Goal: Find specific page/section: Find specific page/section

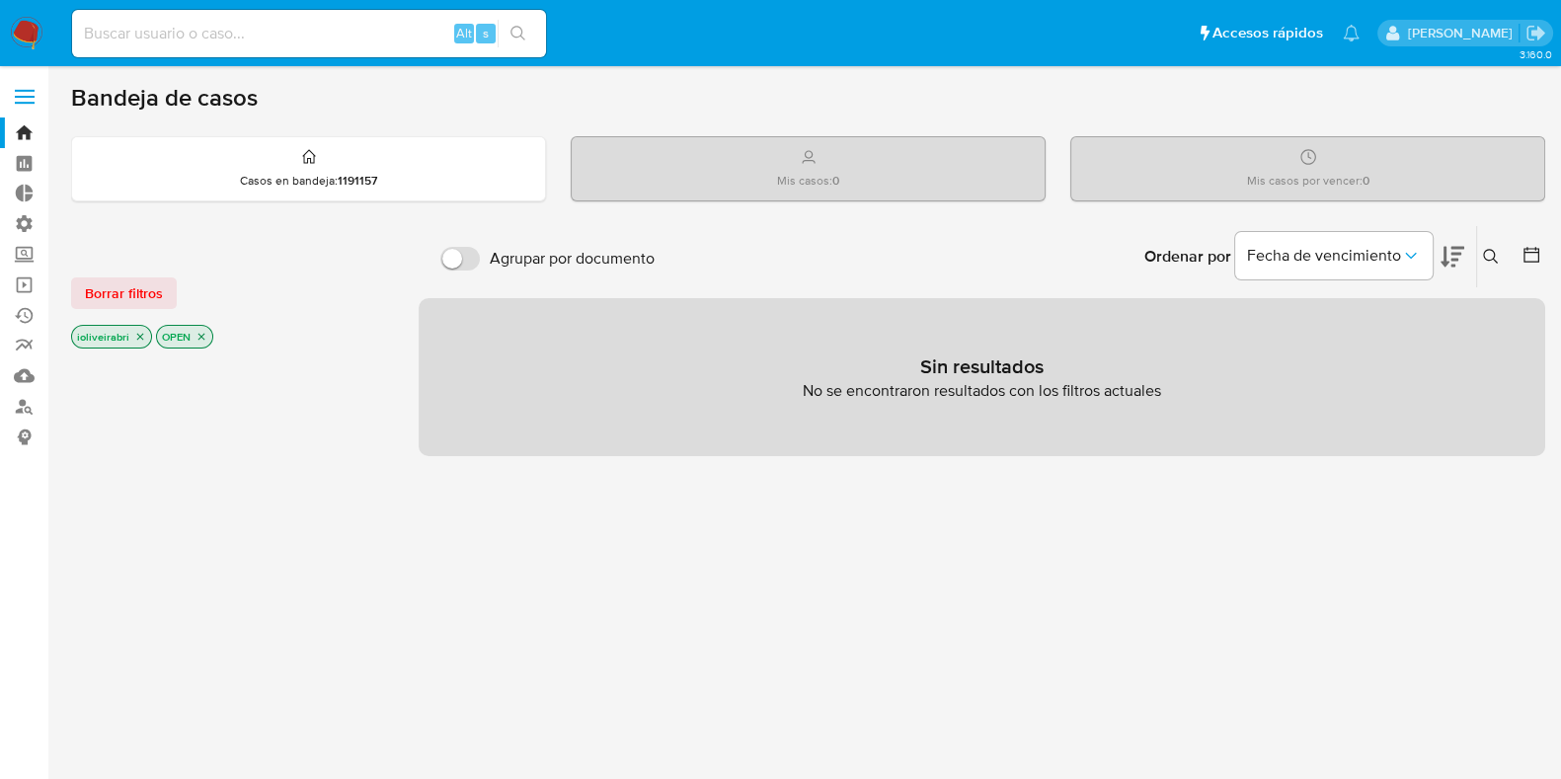
click at [28, 103] on span at bounding box center [25, 103] width 20 height 3
click at [0, 0] on input "checkbox" at bounding box center [0, 0] width 0 height 0
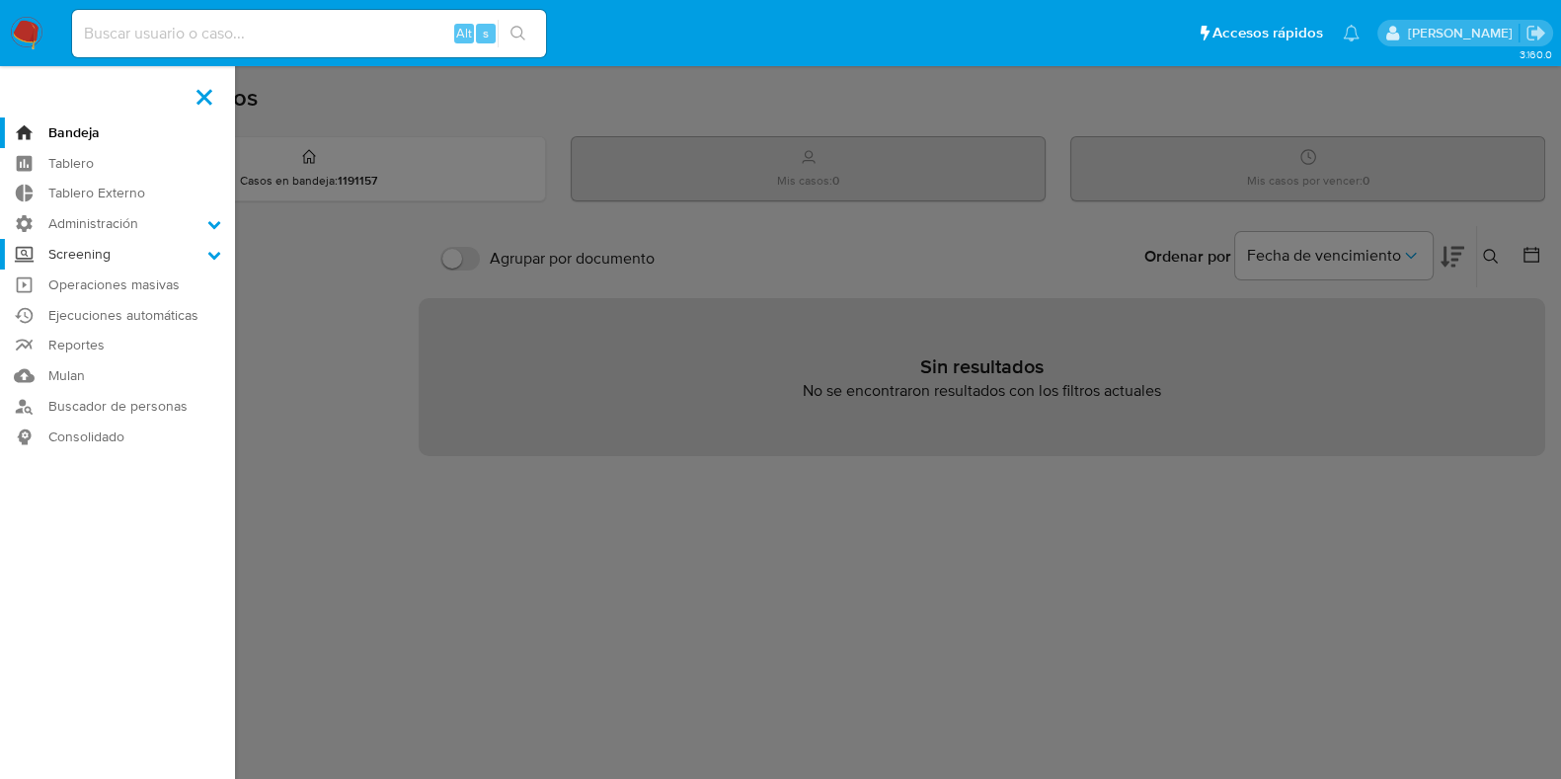
click at [86, 259] on label "Screening" at bounding box center [117, 254] width 235 height 31
click at [0, 0] on input "Screening" at bounding box center [0, 0] width 0 height 0
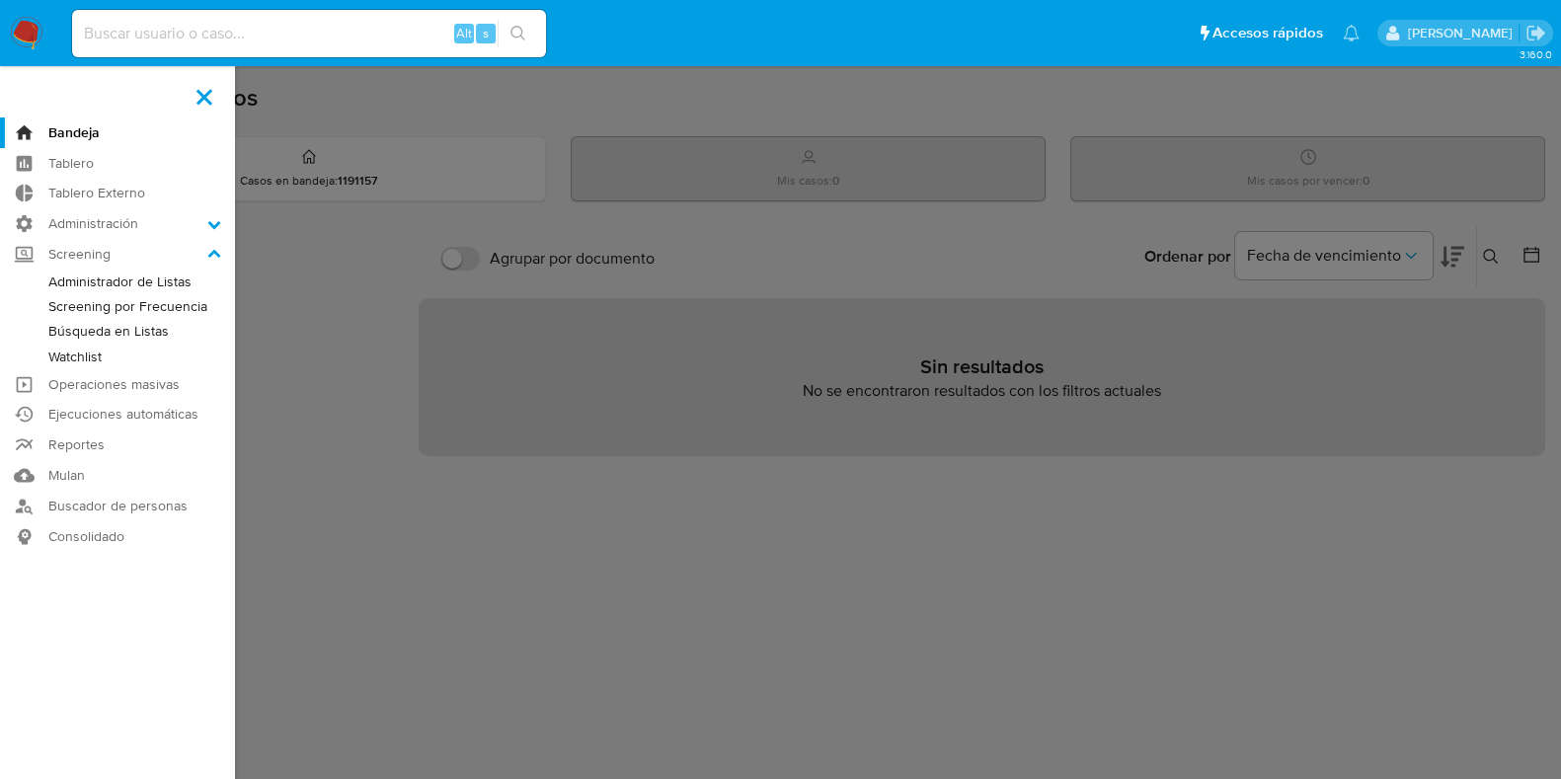
click at [166, 278] on link "Administrador de Listas" at bounding box center [117, 282] width 235 height 25
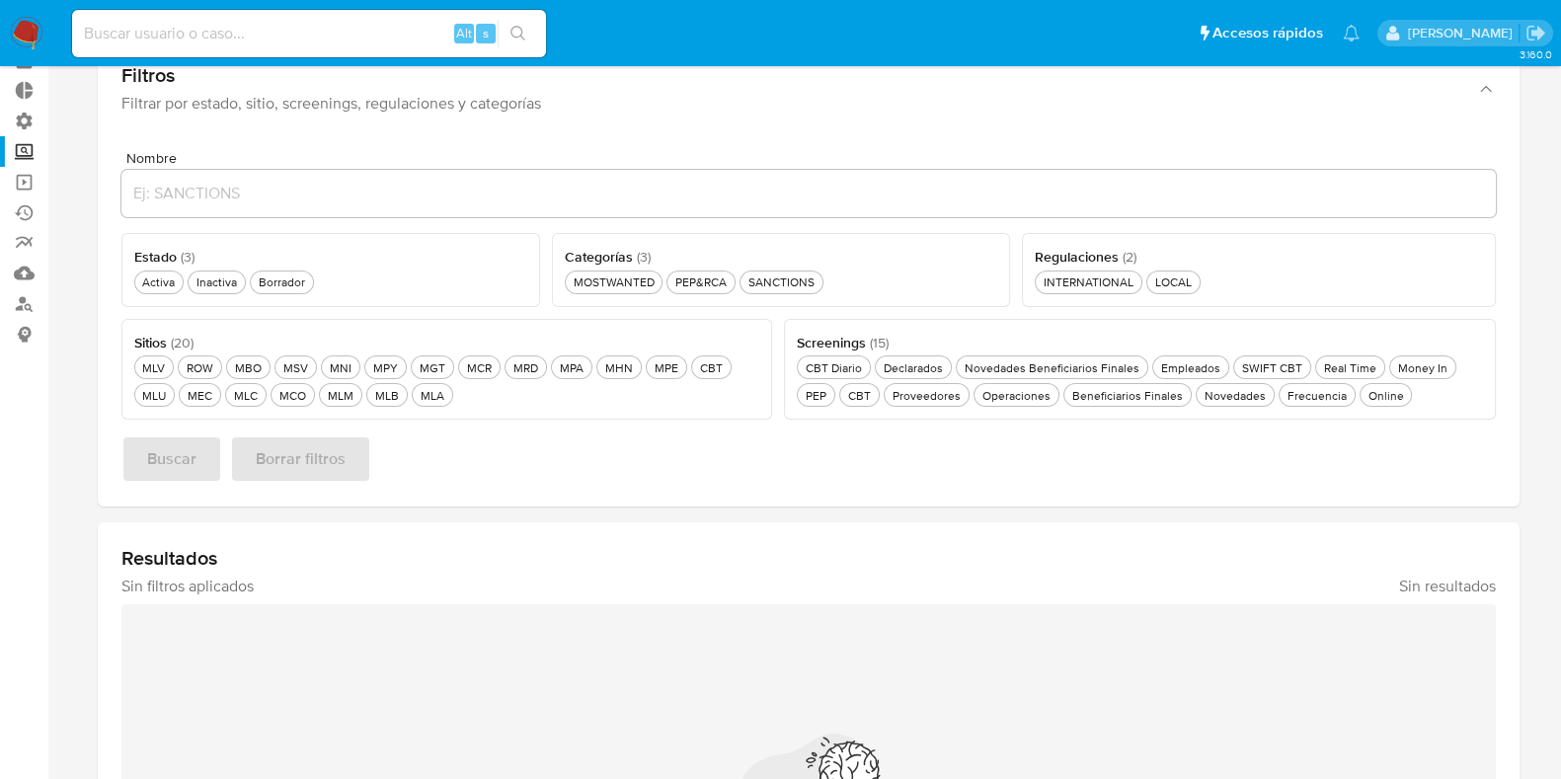
scroll to position [246, 0]
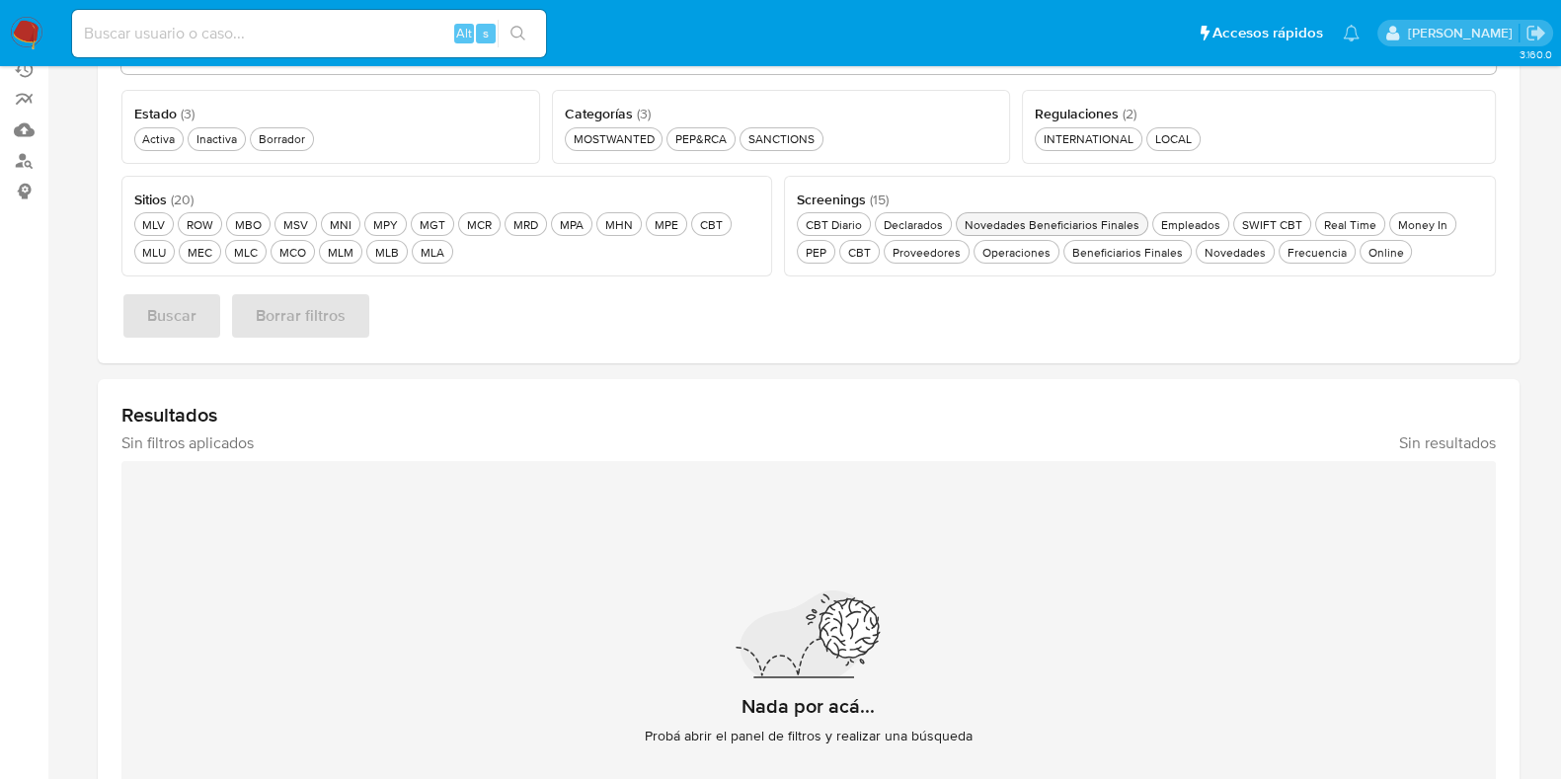
click at [1012, 224] on div "Novedades Beneficiarios Finales Novedades Beneficiarios Finales" at bounding box center [1052, 224] width 183 height 17
click at [163, 139] on div "Activa Activa" at bounding box center [158, 138] width 40 height 17
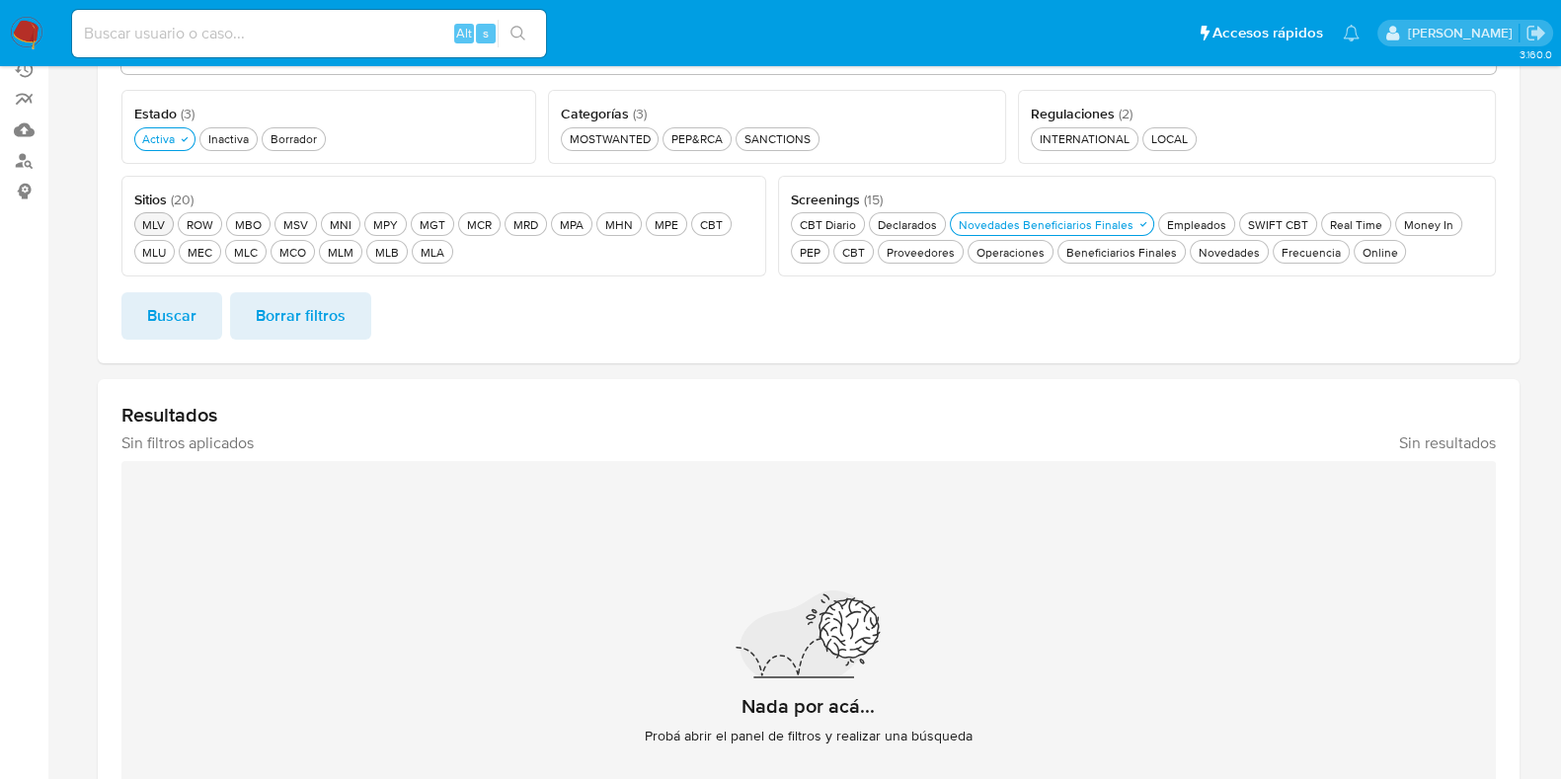
click at [166, 216] on div "MLV MLV" at bounding box center [153, 224] width 31 height 17
click at [159, 223] on div "MLV MLV" at bounding box center [153, 224] width 31 height 17
click at [389, 255] on div "MLB MLB" at bounding box center [387, 252] width 32 height 17
click at [211, 303] on button "Buscar" at bounding box center [171, 315] width 101 height 47
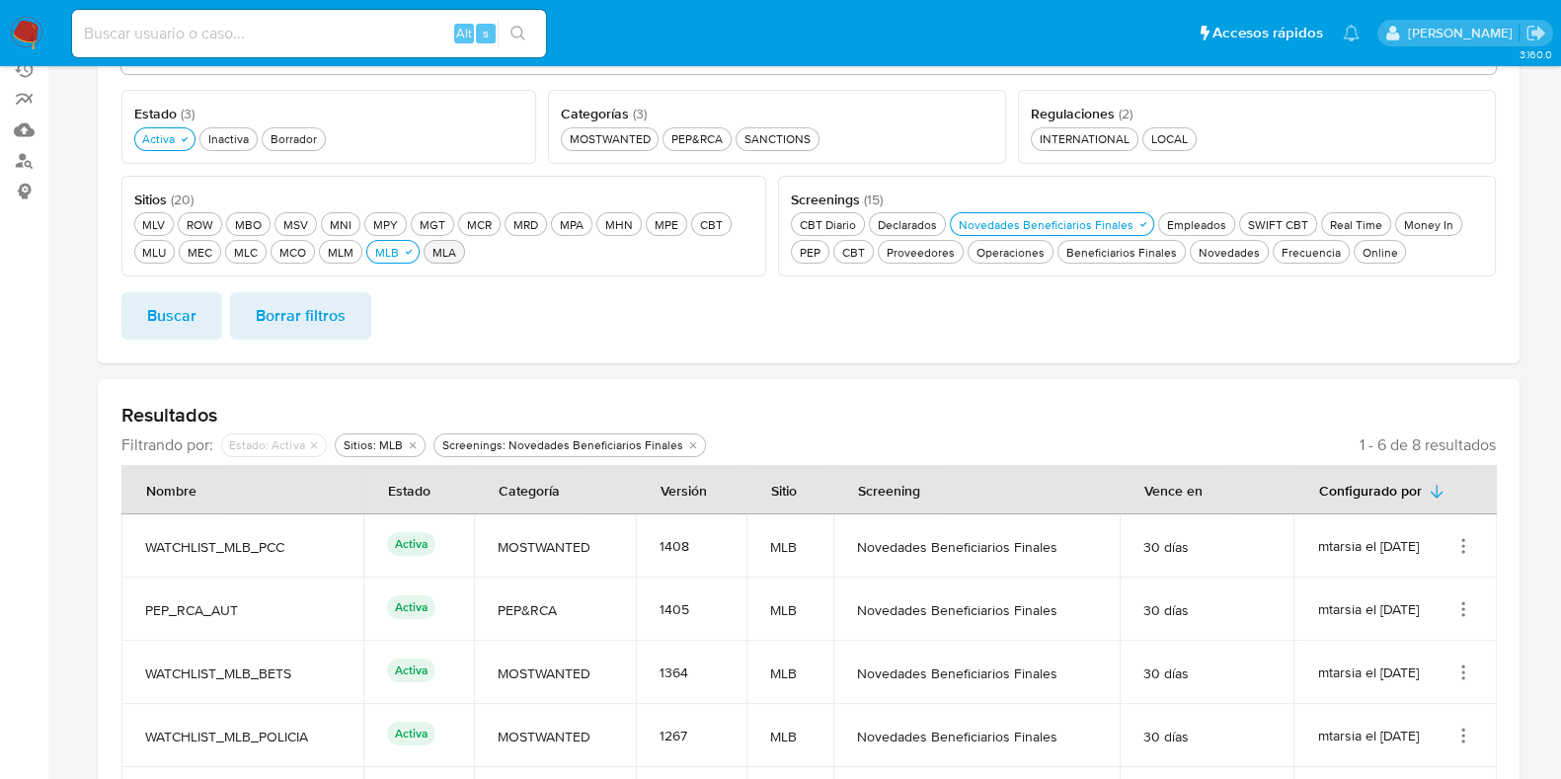
click at [442, 258] on div "MLA MLA" at bounding box center [444, 252] width 32 height 17
click at [397, 255] on div "MLB MLB" at bounding box center [387, 252] width 32 height 17
click at [188, 311] on span "Buscar" at bounding box center [171, 315] width 49 height 43
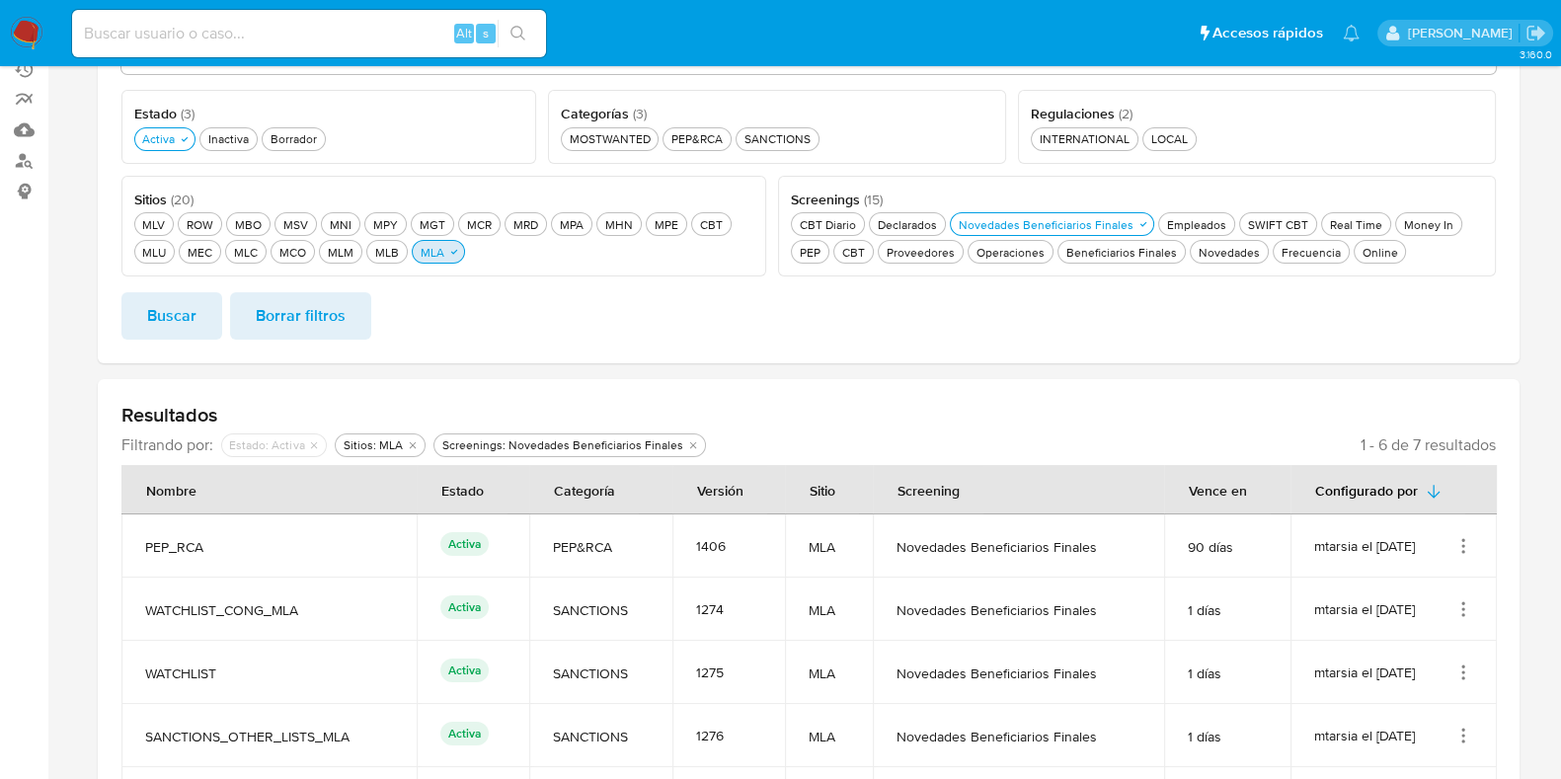
click at [430, 247] on div "MLA MLA" at bounding box center [433, 252] width 32 height 17
click at [347, 244] on div "MLM MLM" at bounding box center [341, 252] width 34 height 17
click at [203, 318] on button "Buscar" at bounding box center [171, 315] width 101 height 47
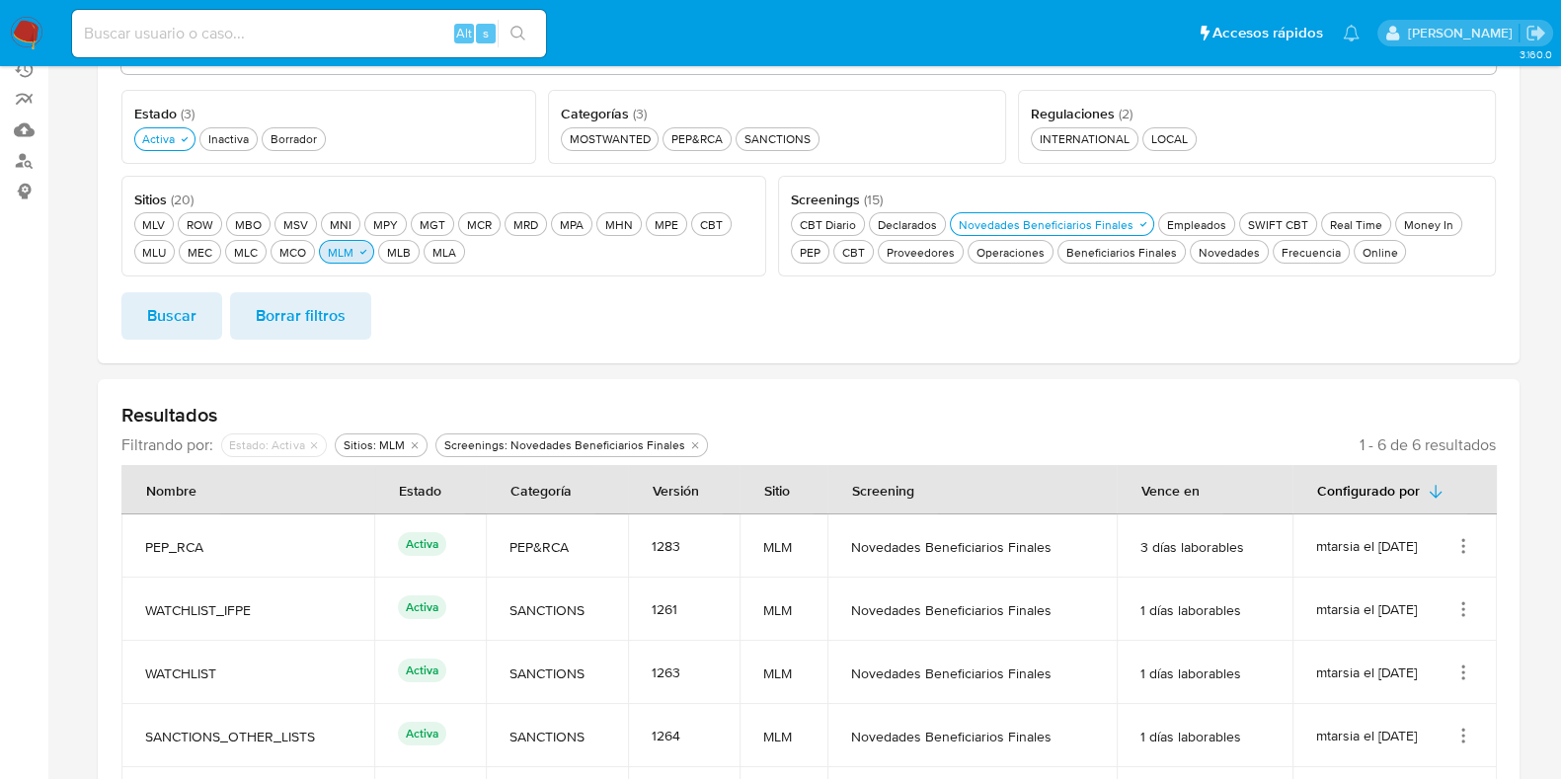
click at [350, 258] on div "MLM MLM" at bounding box center [341, 252] width 34 height 17
click at [304, 244] on div "MCO MCO" at bounding box center [292, 252] width 35 height 17
click at [151, 305] on span "Buscar" at bounding box center [171, 315] width 49 height 43
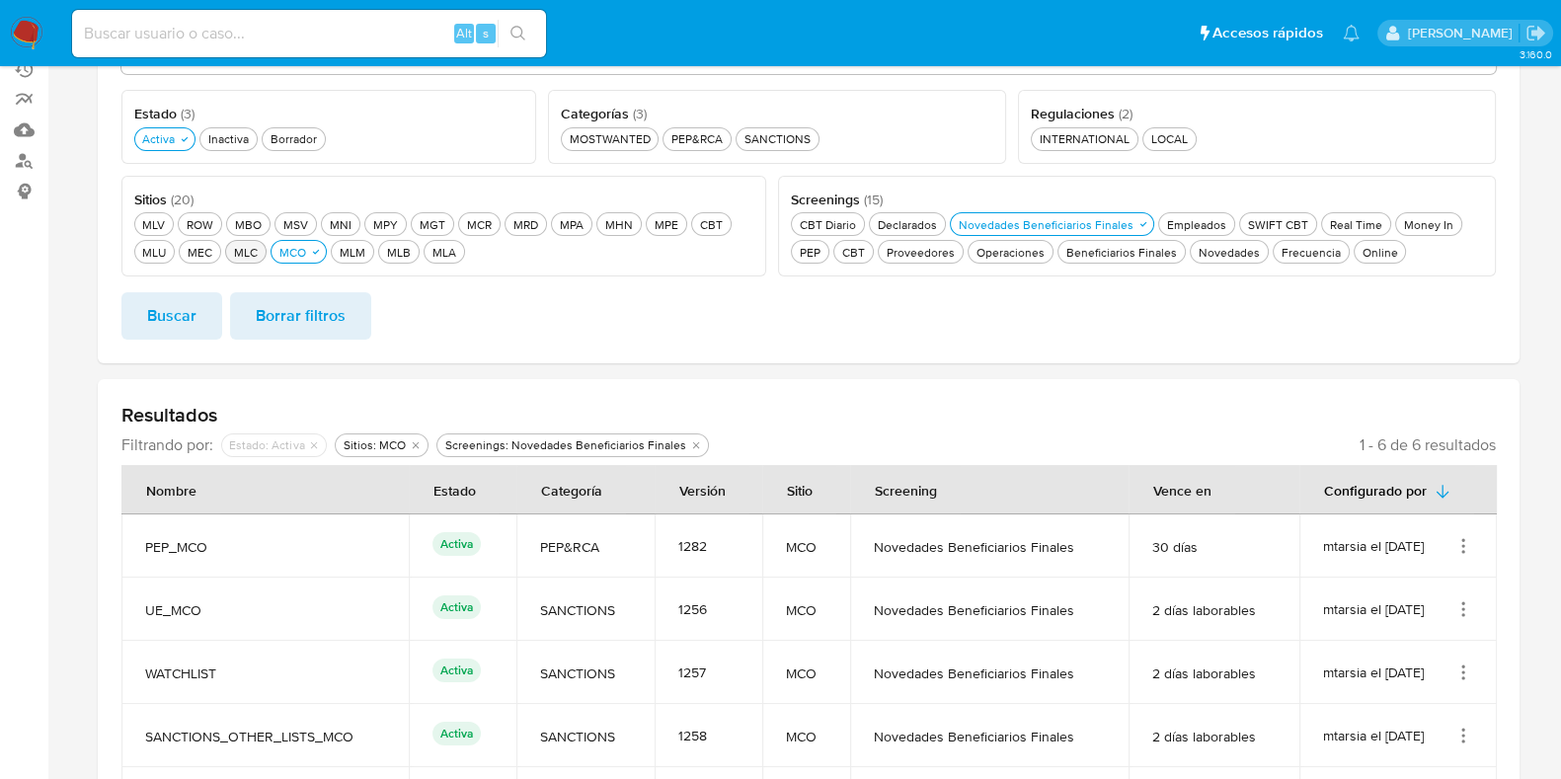
click at [252, 248] on div "MLC MLC" at bounding box center [246, 252] width 32 height 17
click at [300, 249] on div "MCO MCO" at bounding box center [304, 252] width 35 height 17
click at [168, 312] on span "Buscar" at bounding box center [171, 315] width 49 height 43
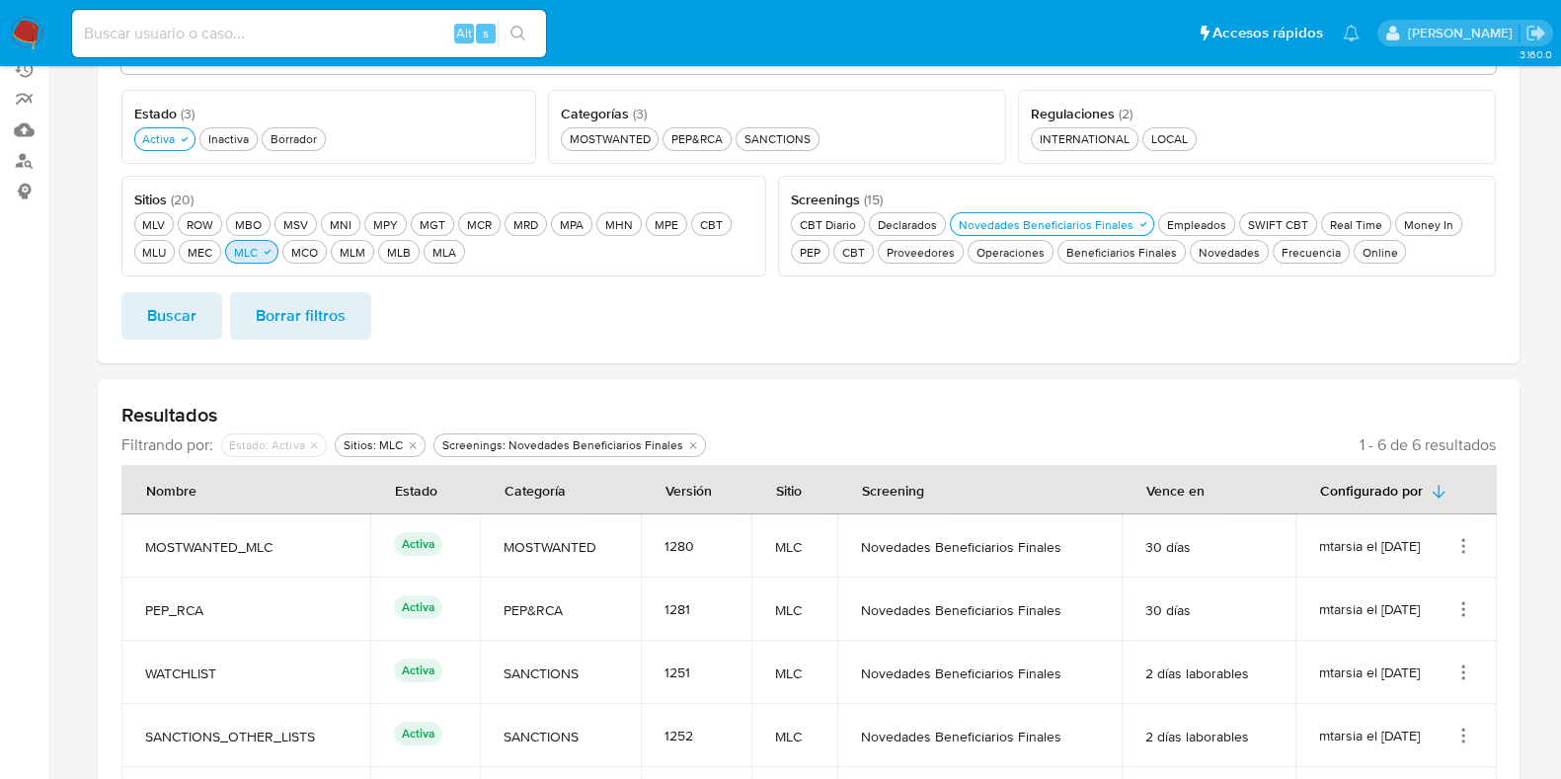
drag, startPoint x: 203, startPoint y: 247, endPoint x: 267, endPoint y: 244, distance: 63.3
click at [204, 247] on div "MEC MEC" at bounding box center [200, 252] width 33 height 17
click at [266, 249] on div "MLC MLC" at bounding box center [258, 252] width 32 height 17
click at [192, 318] on span "Buscar" at bounding box center [171, 315] width 49 height 43
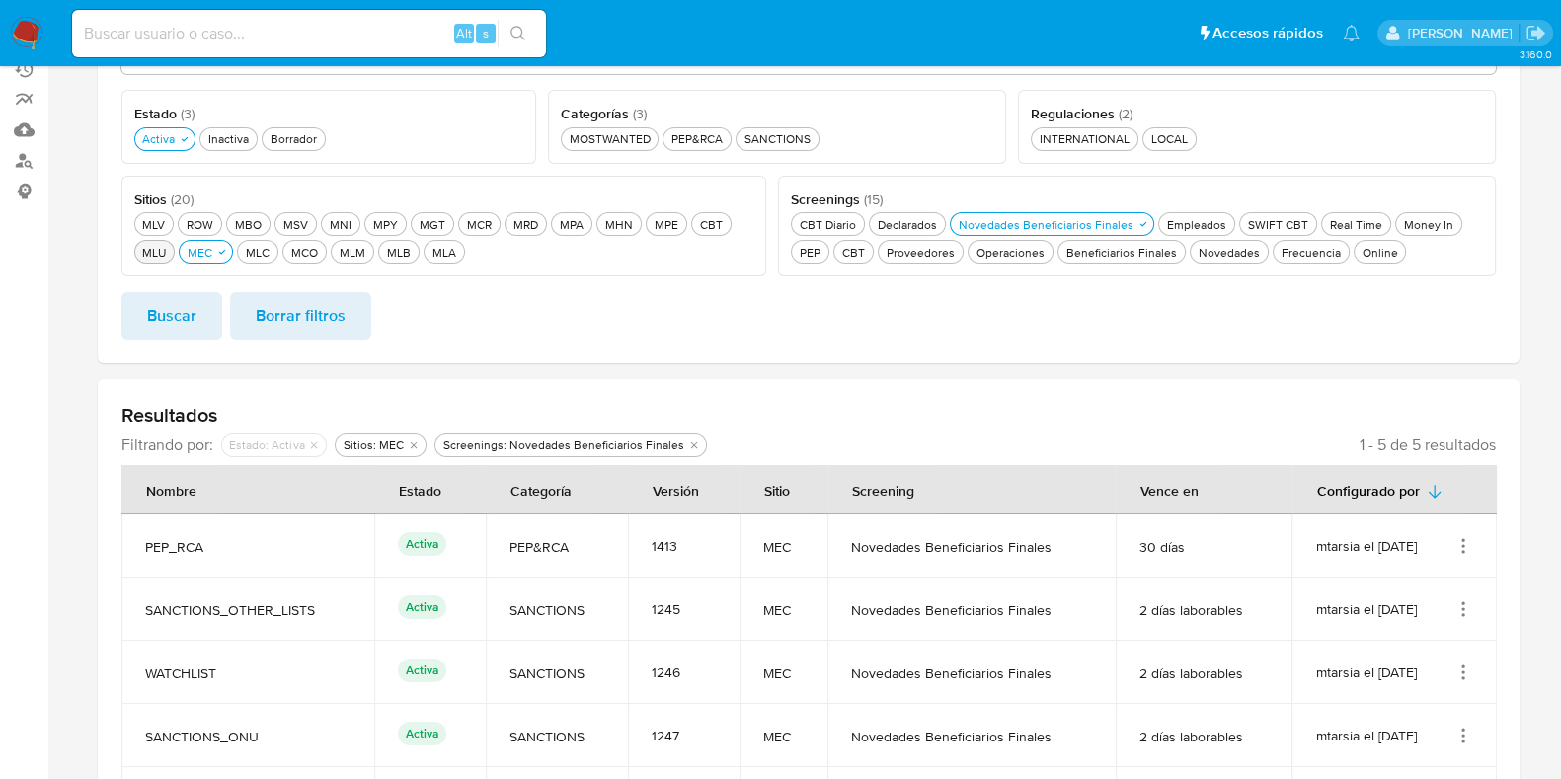
click at [168, 244] on div "MLU MLU" at bounding box center [154, 252] width 32 height 17
click at [197, 250] on div "MEC MEC" at bounding box center [211, 252] width 33 height 17
click at [178, 318] on span "Buscar" at bounding box center [171, 315] width 49 height 43
click at [673, 214] on button "MPE MPE" at bounding box center [666, 224] width 41 height 24
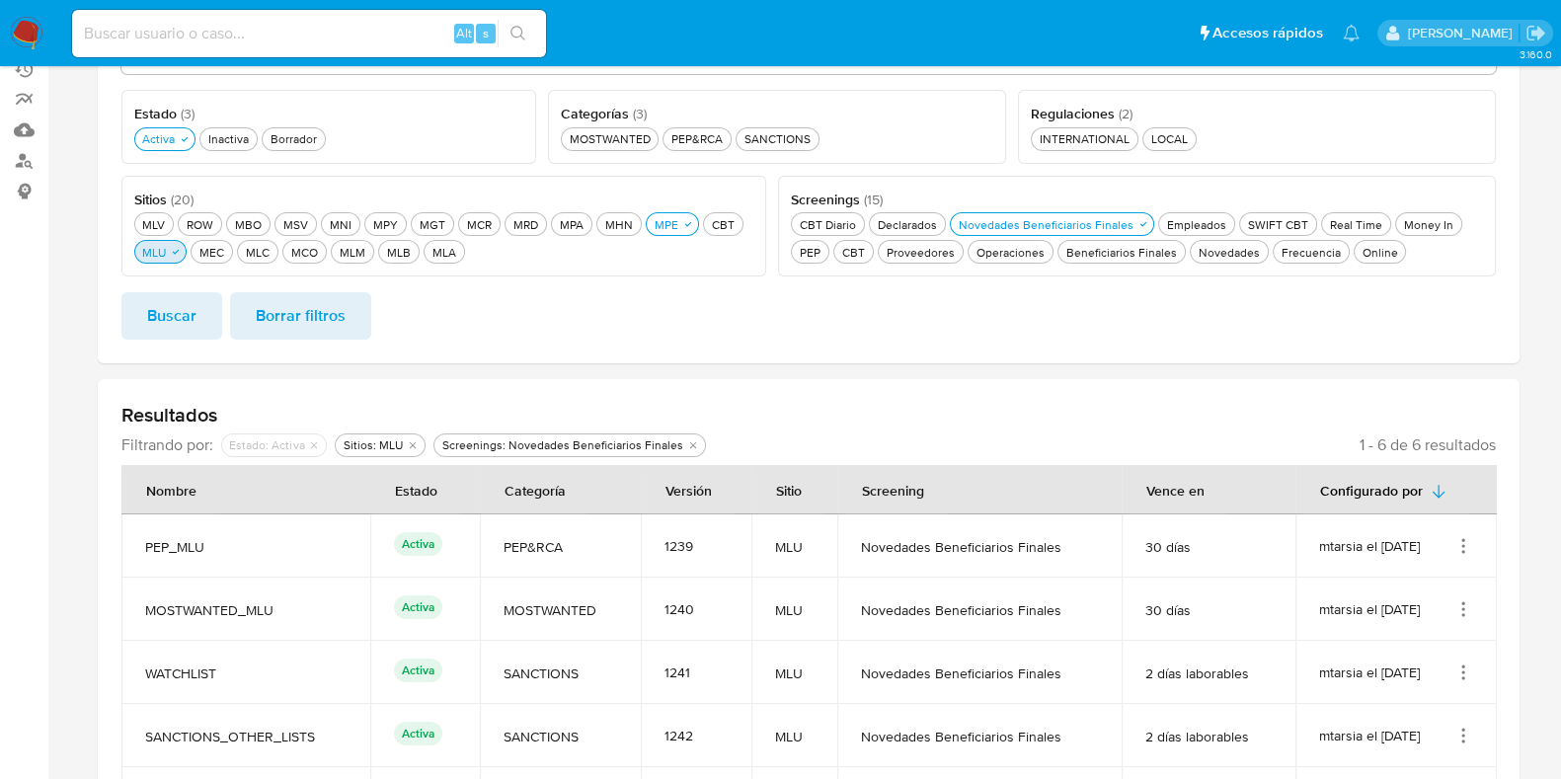
click at [173, 251] on icon "button" at bounding box center [176, 252] width 12 height 12
click at [183, 313] on span "Buscar" at bounding box center [171, 315] width 49 height 43
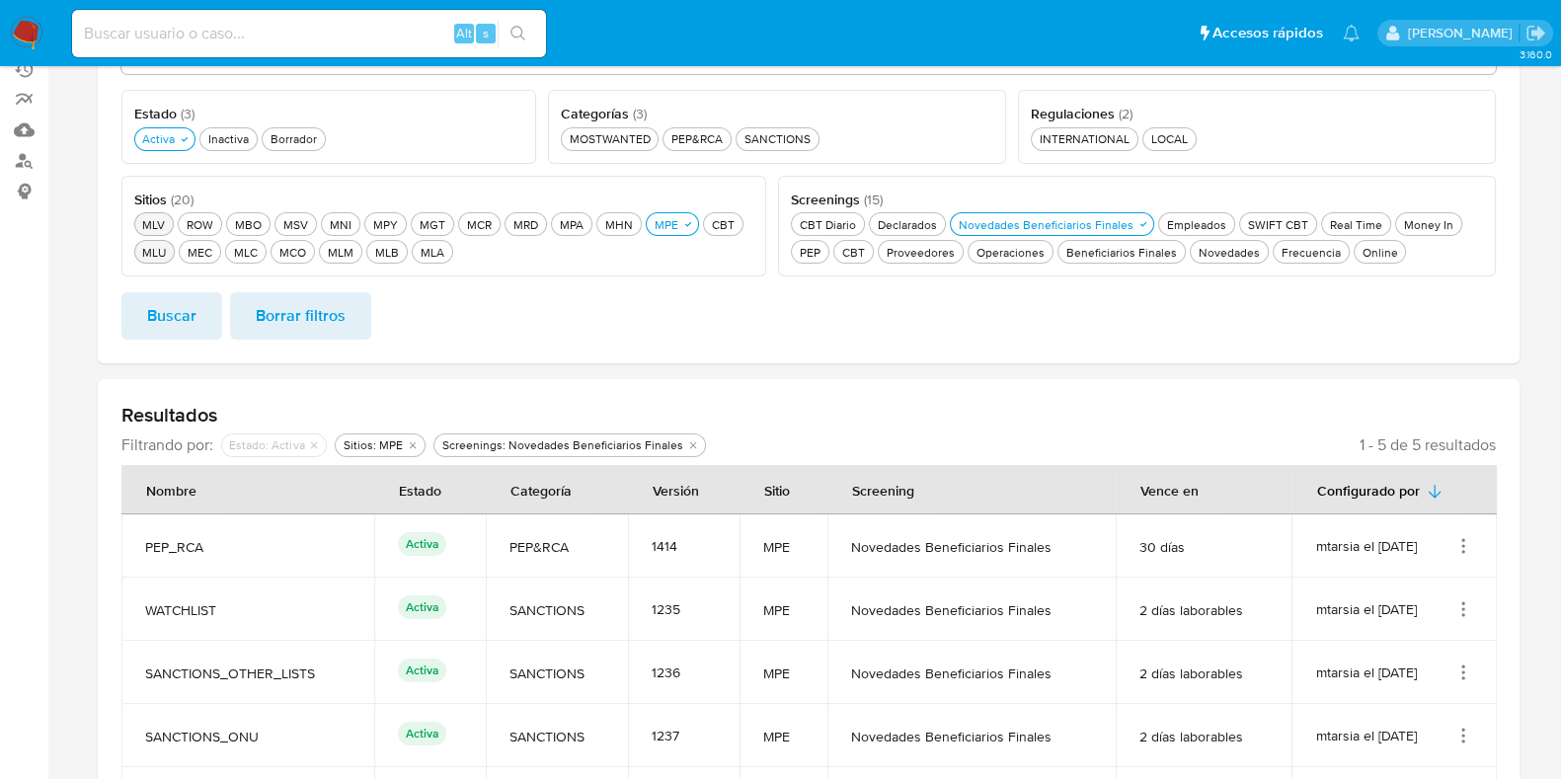
click at [161, 229] on div "MLV MLV" at bounding box center [153, 224] width 31 height 17
click at [670, 222] on div "MPE MPE" at bounding box center [678, 224] width 32 height 17
click at [193, 298] on span "Buscar" at bounding box center [171, 315] width 49 height 43
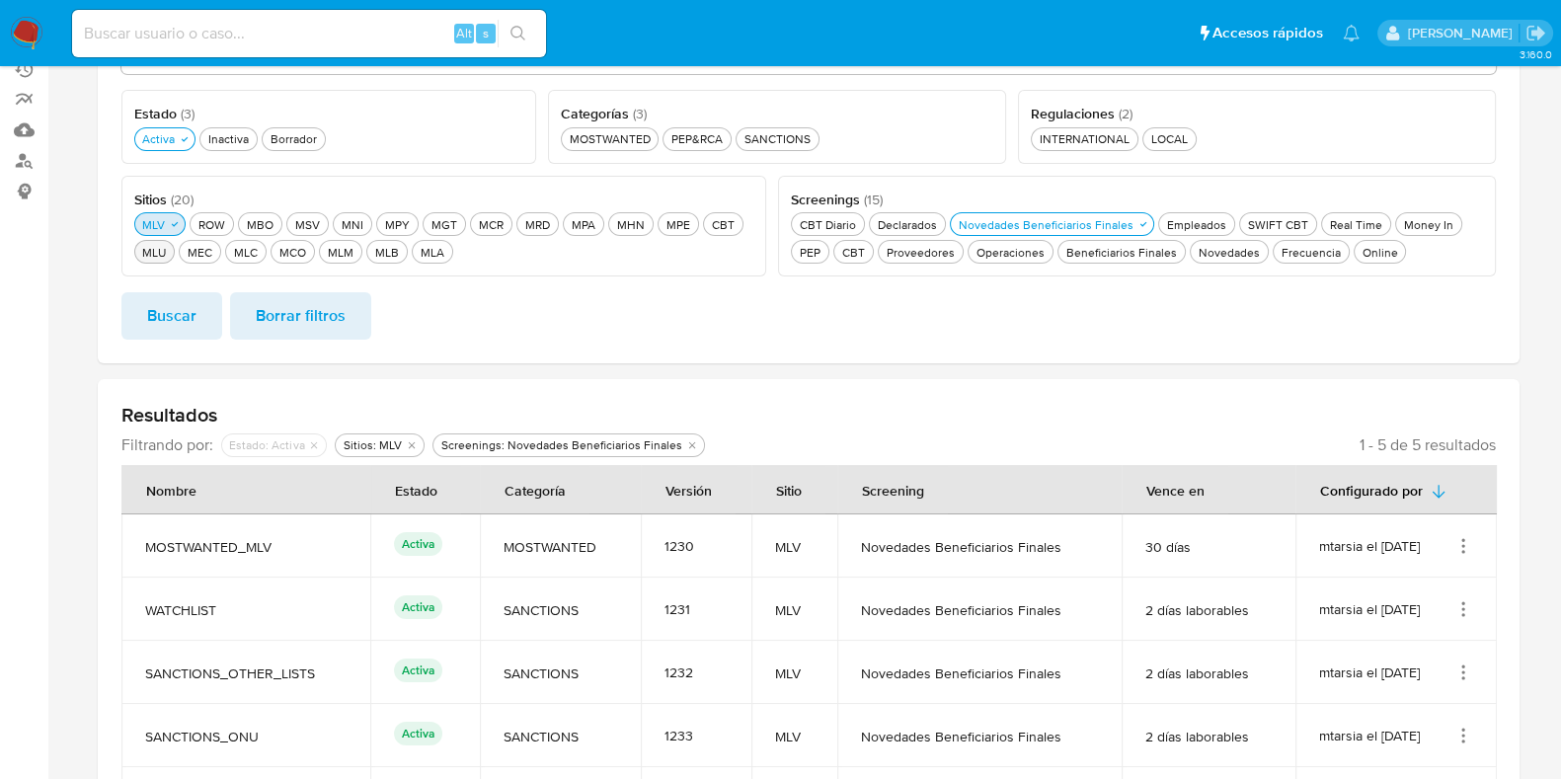
click at [171, 219] on icon "button" at bounding box center [175, 224] width 12 height 12
click at [703, 217] on div "CBT CBT" at bounding box center [711, 224] width 31 height 17
click at [171, 319] on span "Buscar" at bounding box center [171, 315] width 49 height 43
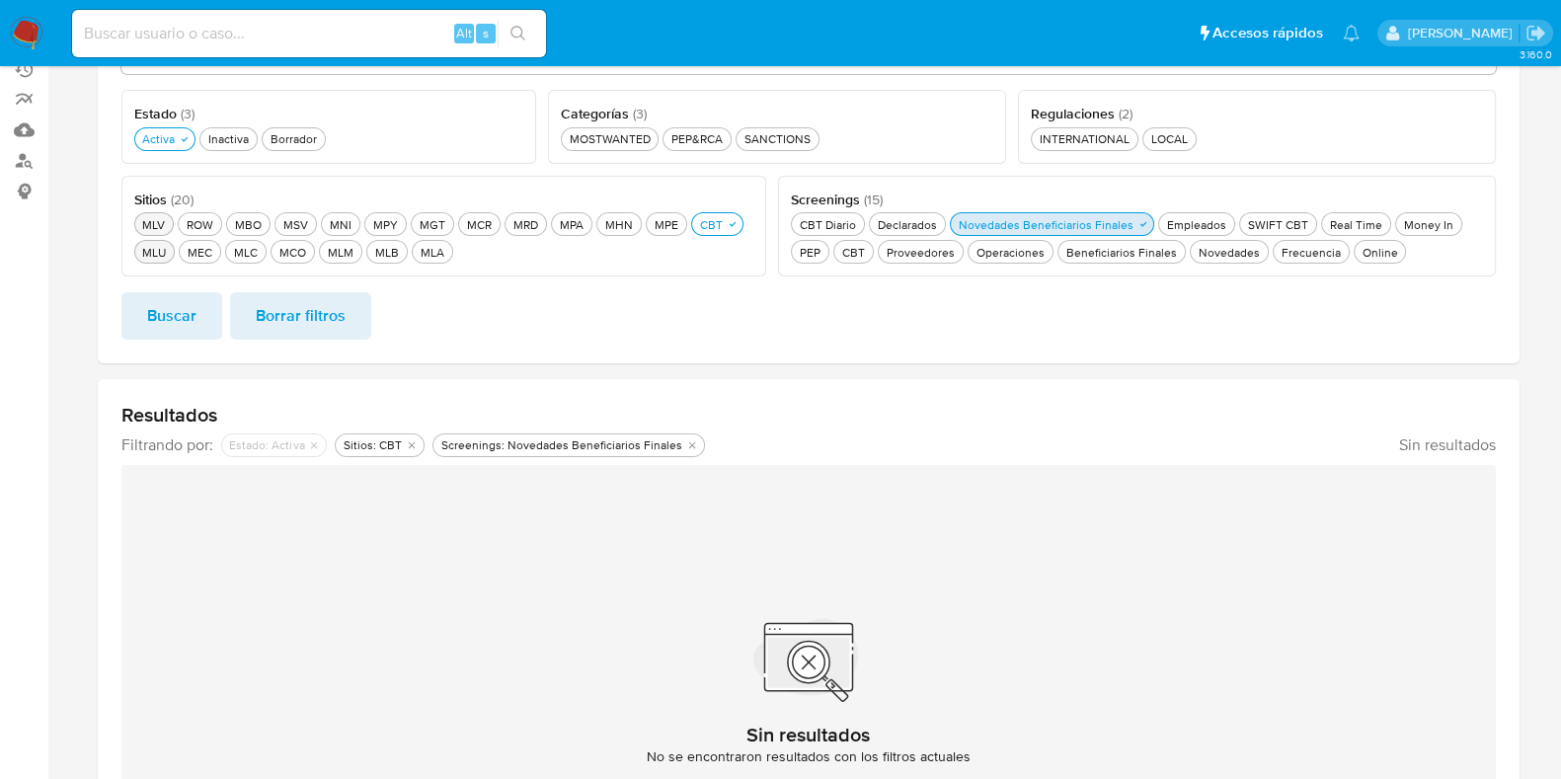
click at [1044, 229] on div "Novedades Beneficiarios Finales Novedades Beneficiarios Finales" at bounding box center [1046, 224] width 183 height 17
click at [1152, 249] on div "Beneficiarios Finales Beneficiarios Finales" at bounding box center [1127, 252] width 118 height 17
click at [173, 321] on span "Buscar" at bounding box center [171, 315] width 49 height 43
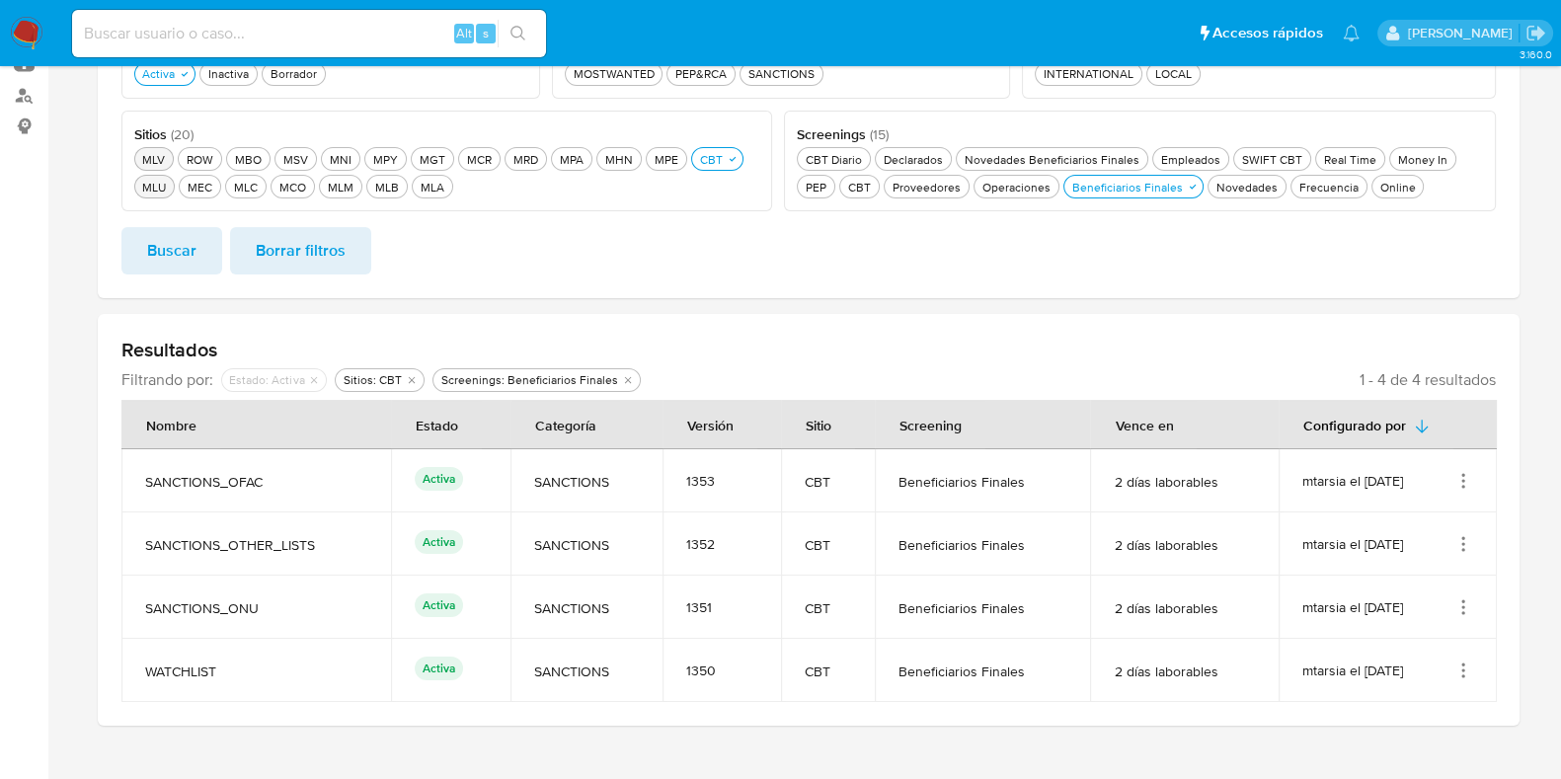
scroll to position [341, 0]
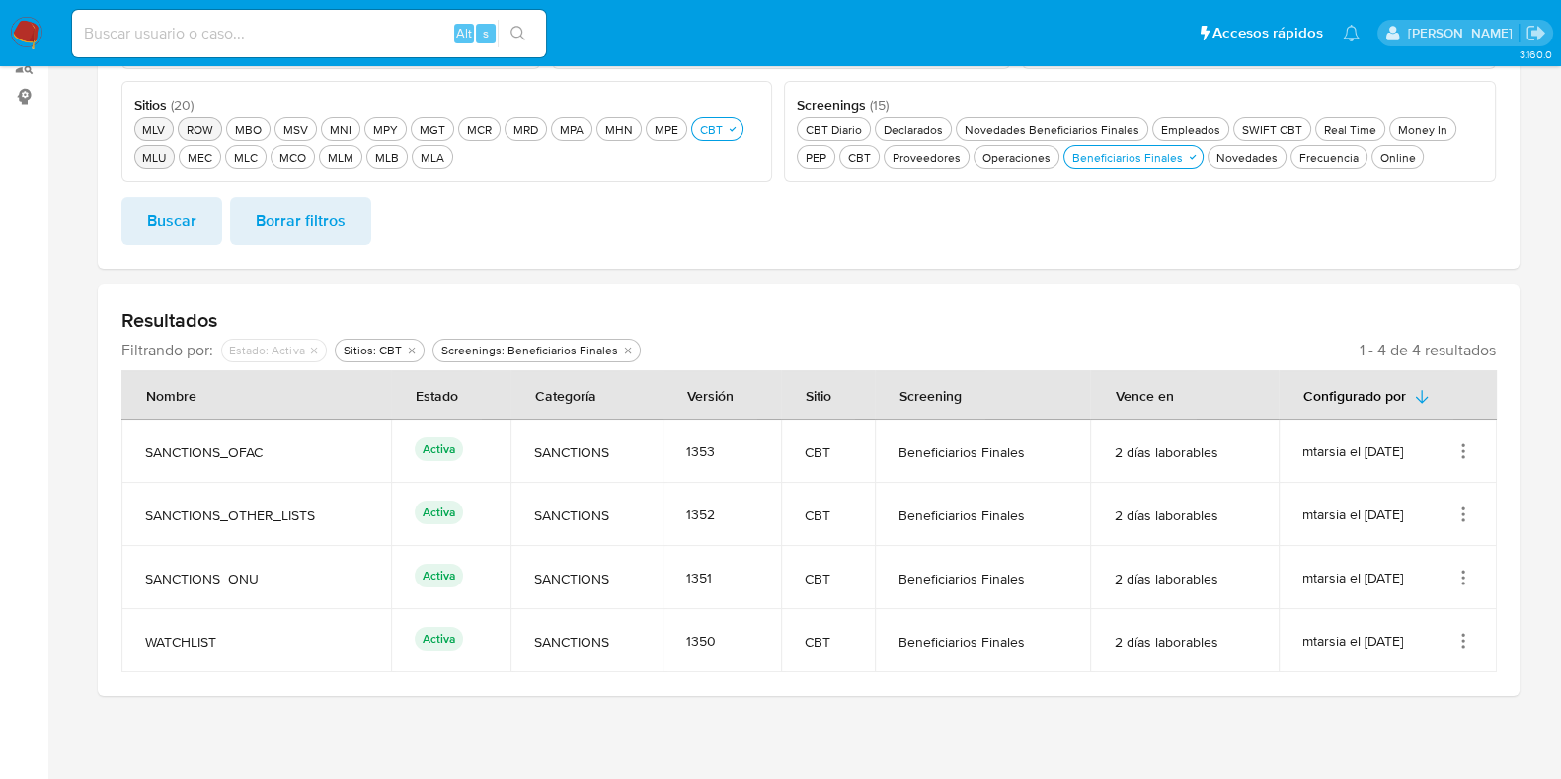
click at [217, 128] on button "ROW ROW" at bounding box center [200, 129] width 44 height 24
click at [720, 127] on div "CBT CBT" at bounding box center [723, 129] width 31 height 17
click at [178, 225] on span "Buscar" at bounding box center [171, 220] width 49 height 43
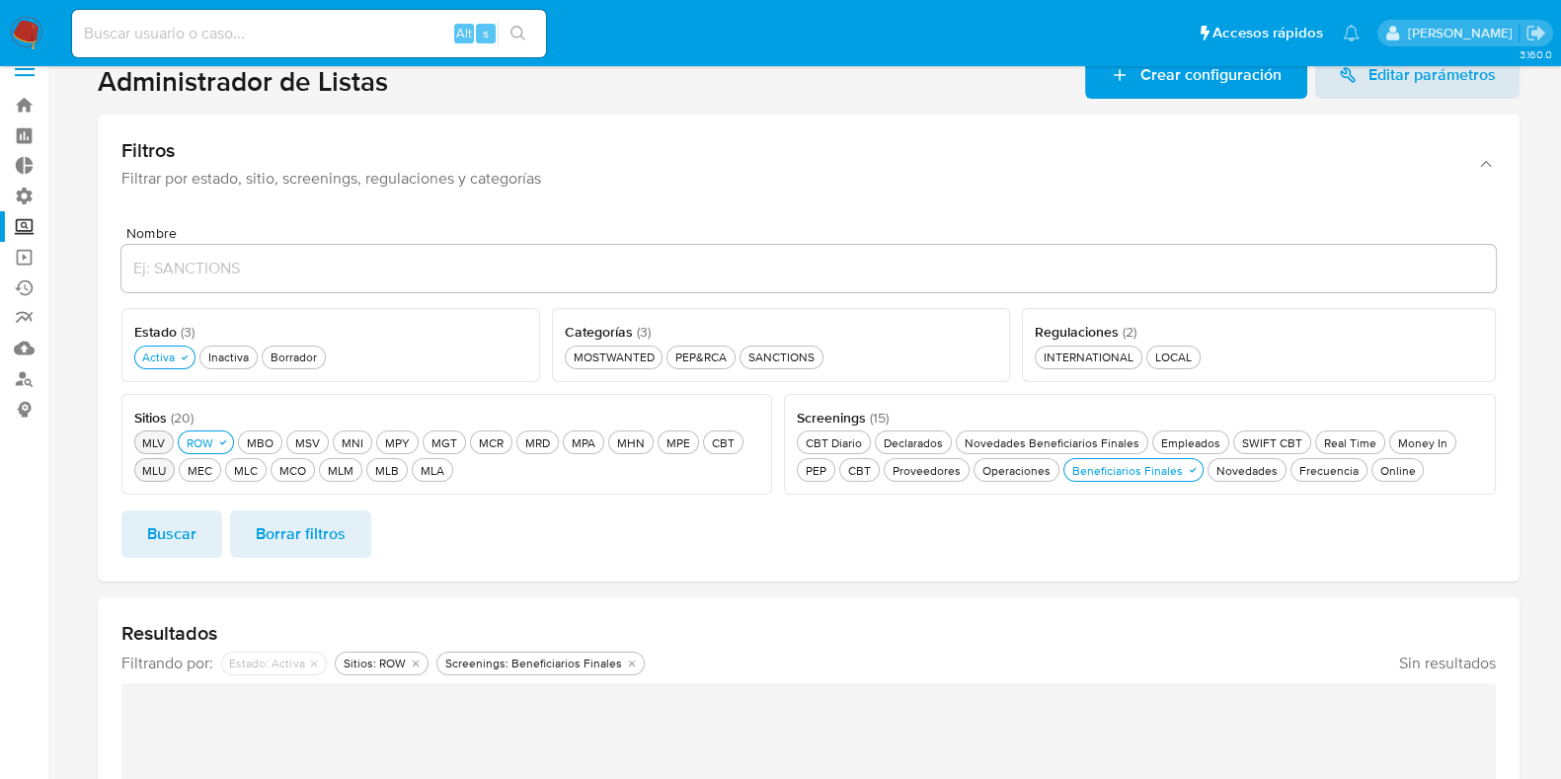
scroll to position [0, 0]
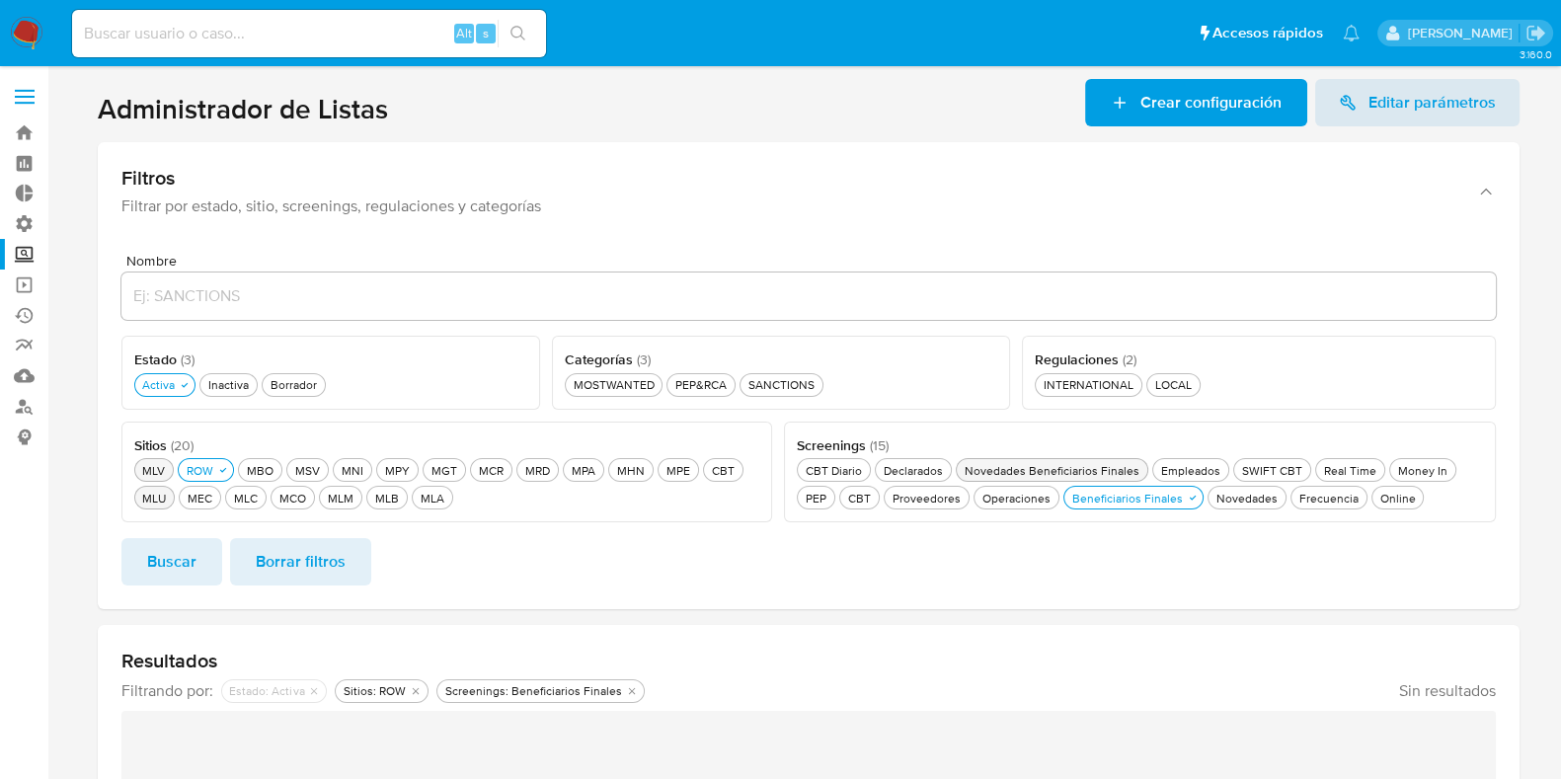
click at [1076, 472] on div "Novedades Beneficiarios Finales Novedades Beneficiarios Finales" at bounding box center [1052, 470] width 183 height 17
click at [1091, 494] on div "Beneficiarios Finales Beneficiarios Finales" at bounding box center [1121, 498] width 118 height 17
click at [190, 561] on span "Buscar" at bounding box center [171, 561] width 49 height 43
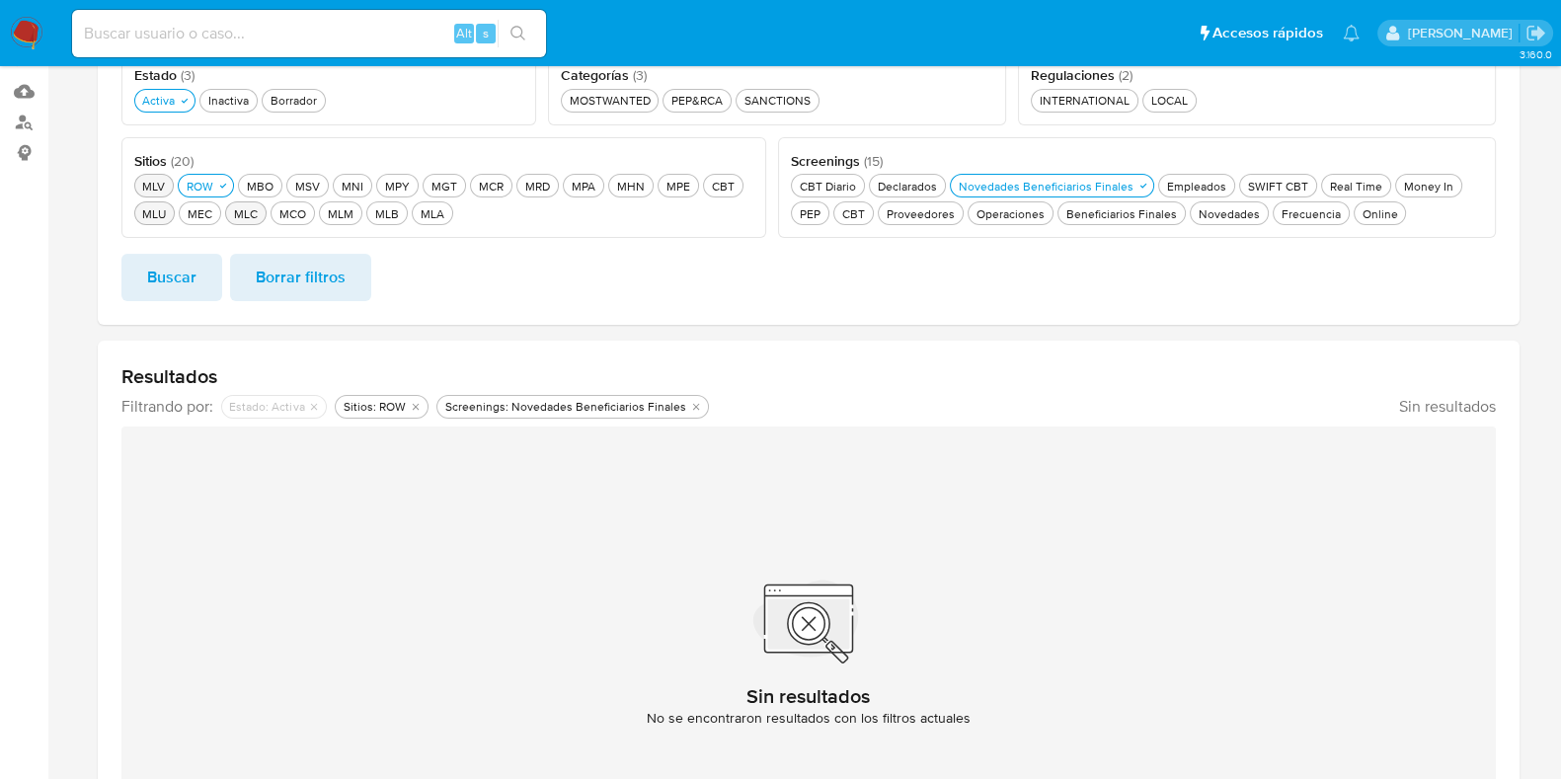
scroll to position [246, 0]
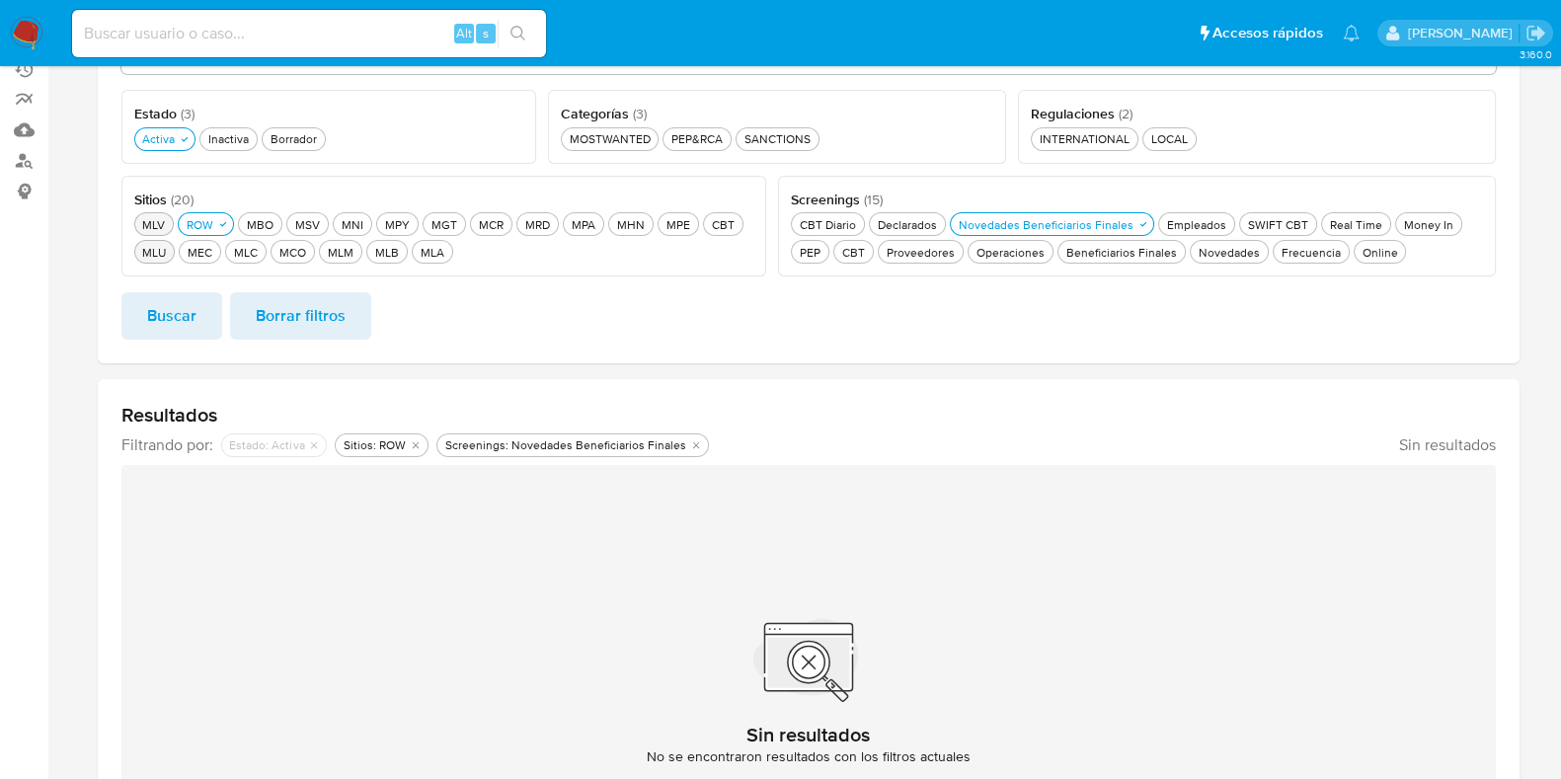
click at [177, 295] on span "Buscar" at bounding box center [171, 315] width 49 height 43
drag, startPoint x: 194, startPoint y: 309, endPoint x: 231, endPoint y: 281, distance: 45.8
click at [196, 310] on button "Buscar" at bounding box center [171, 315] width 101 height 47
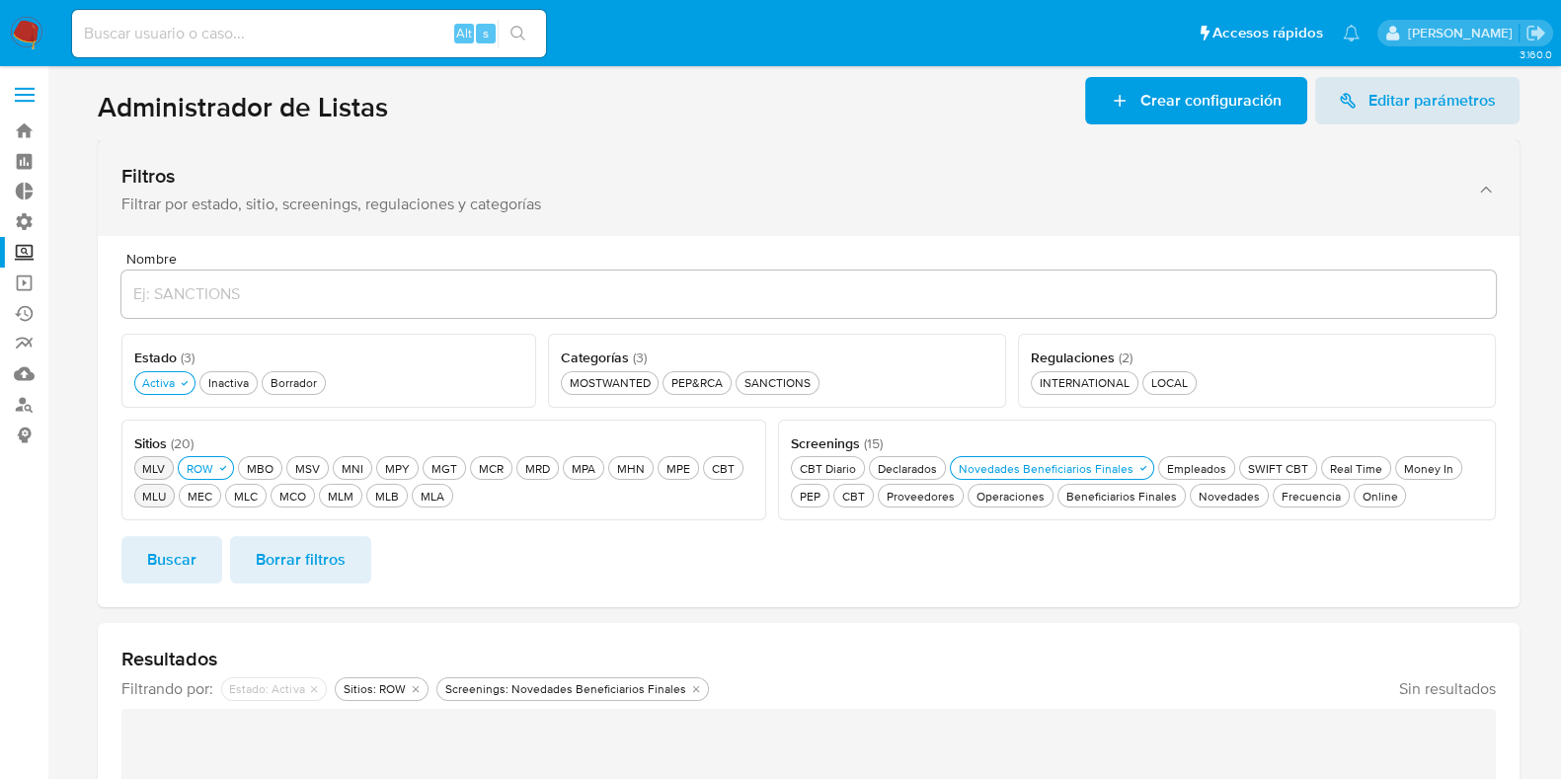
scroll to position [0, 0]
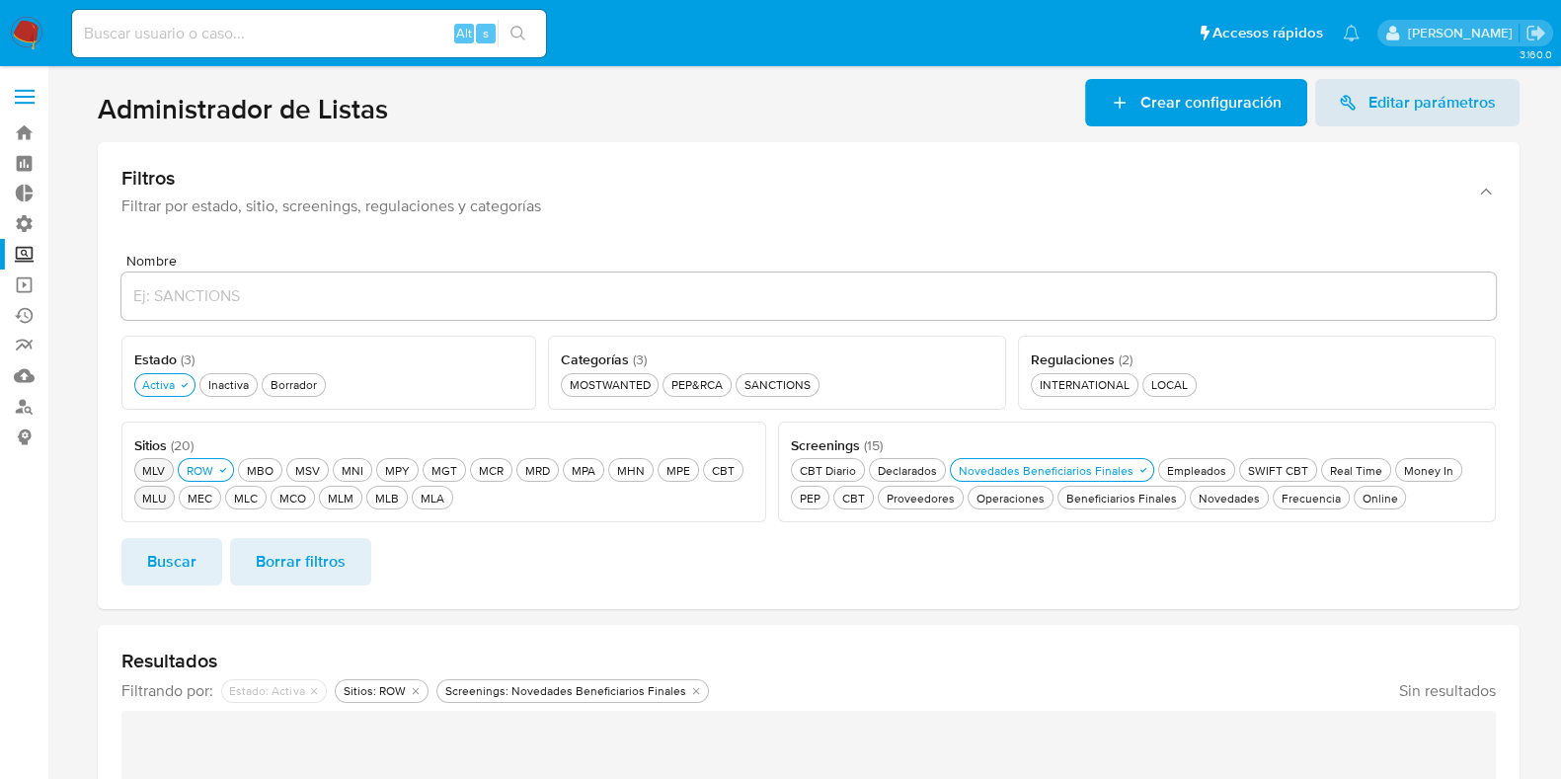
click at [38, 87] on label at bounding box center [24, 96] width 49 height 41
click at [0, 0] on input "checkbox" at bounding box center [0, 0] width 0 height 0
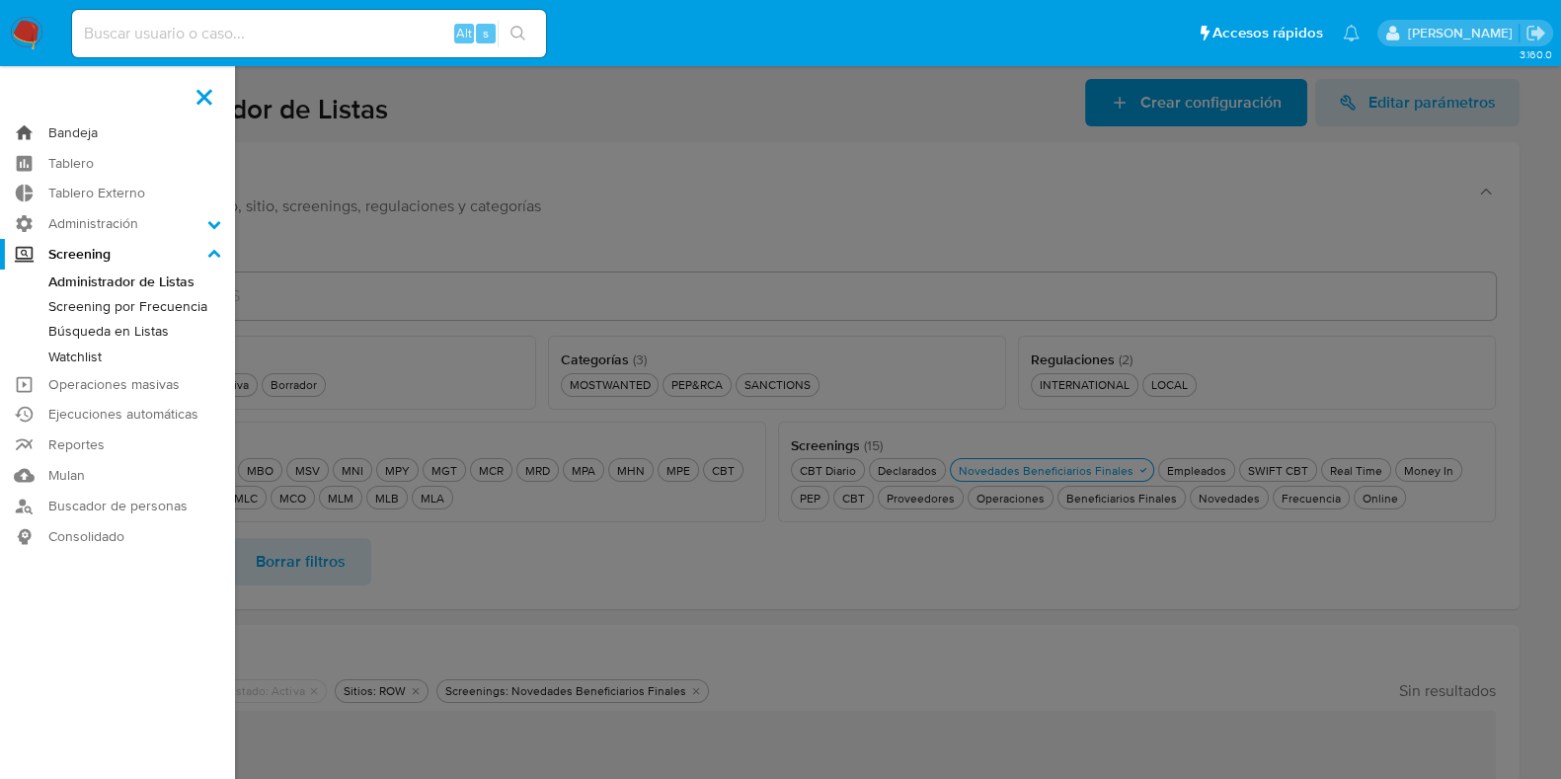
click at [100, 125] on link "Bandeja" at bounding box center [117, 132] width 235 height 31
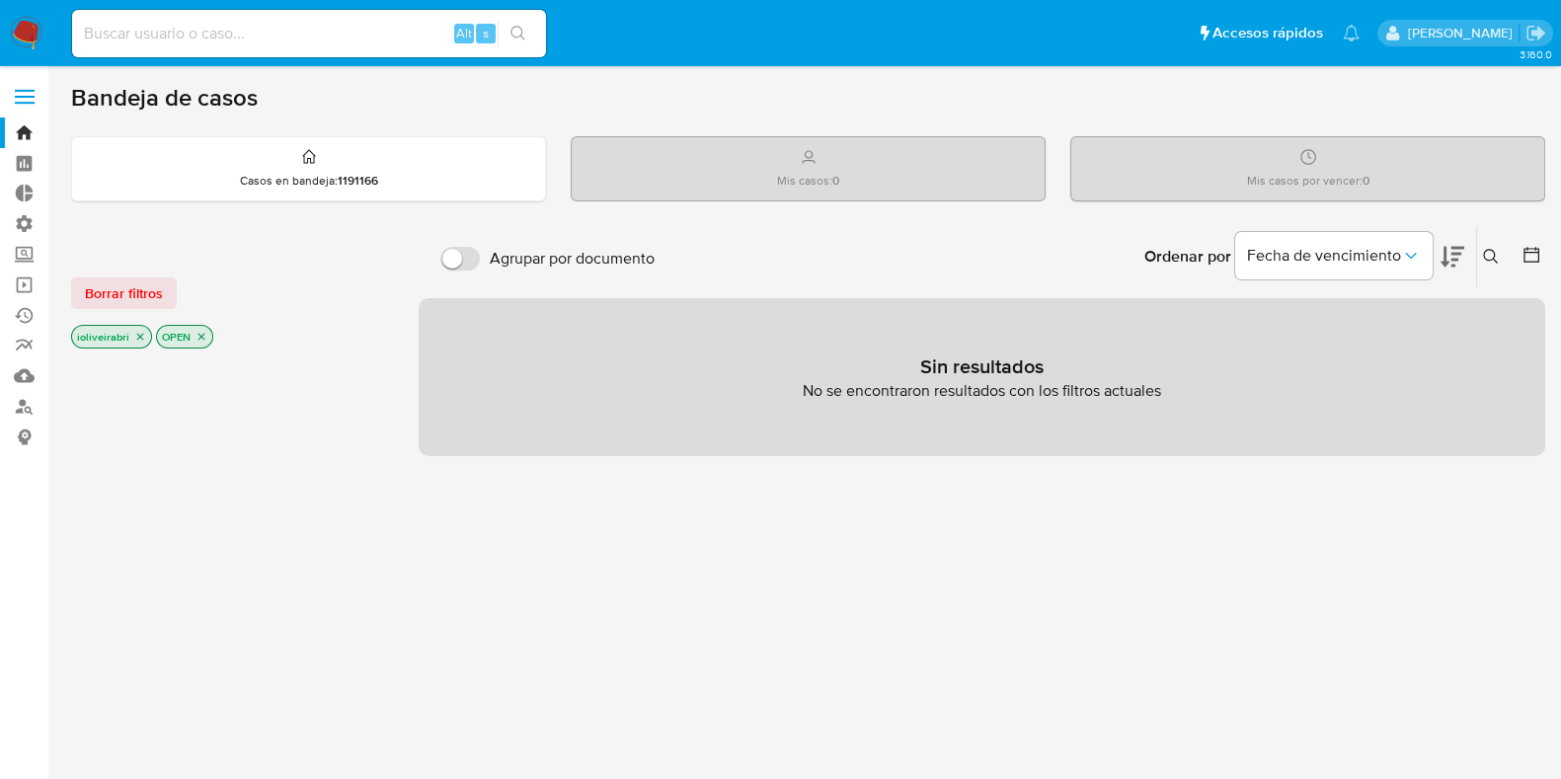
click at [938, 175] on div "Mis casos : 0" at bounding box center [808, 168] width 473 height 63
